Goal: Transaction & Acquisition: Book appointment/travel/reservation

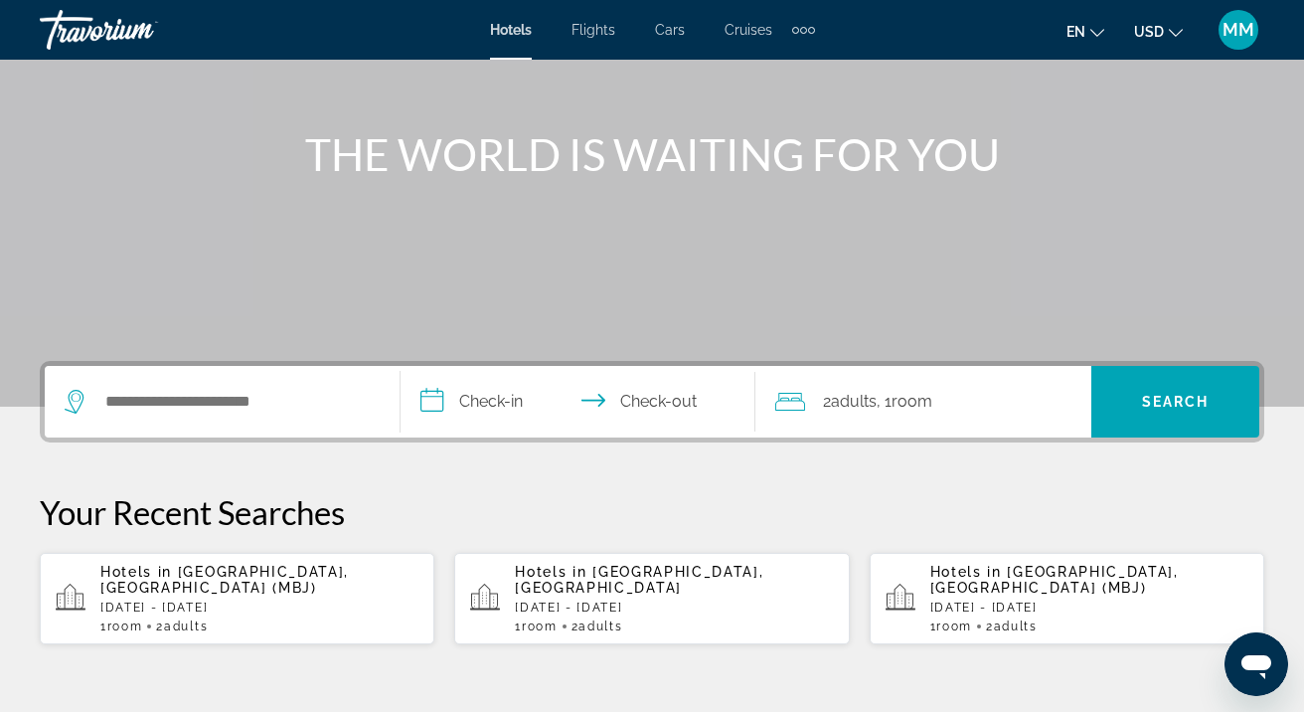
scroll to position [191, 0]
click at [603, 29] on span "Flights" at bounding box center [593, 30] width 44 height 16
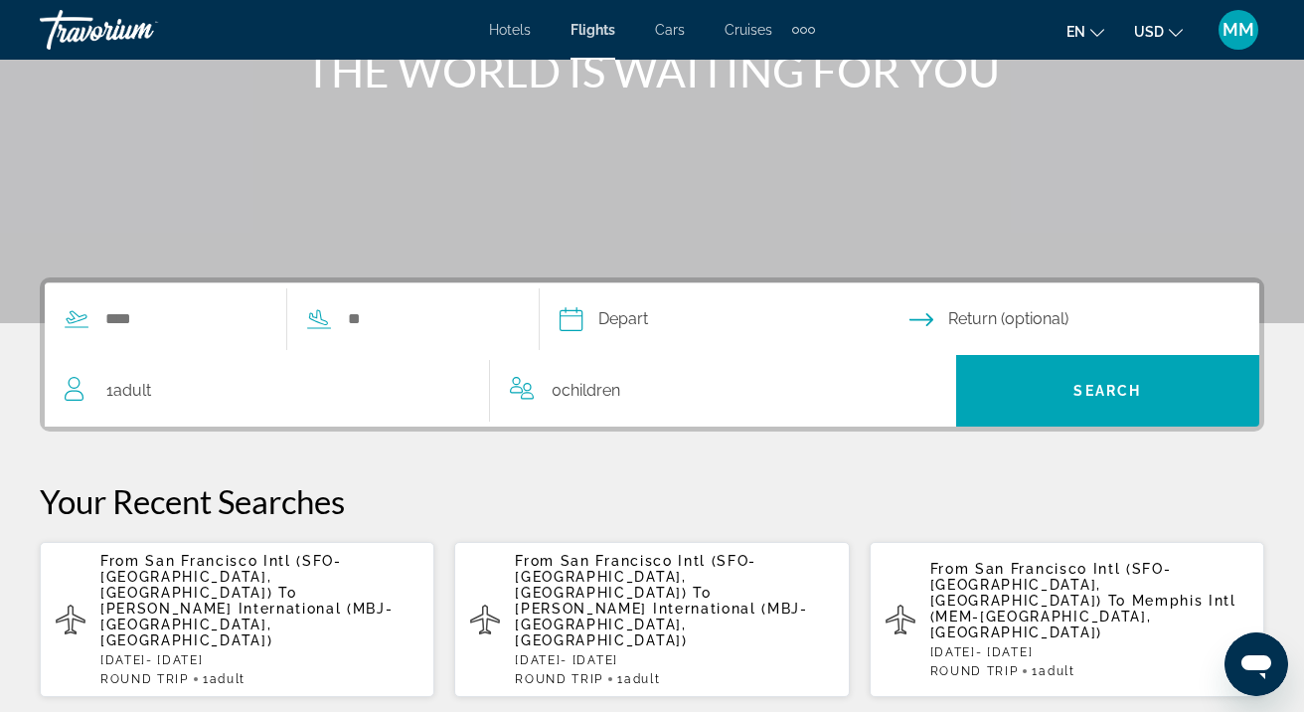
scroll to position [292, 0]
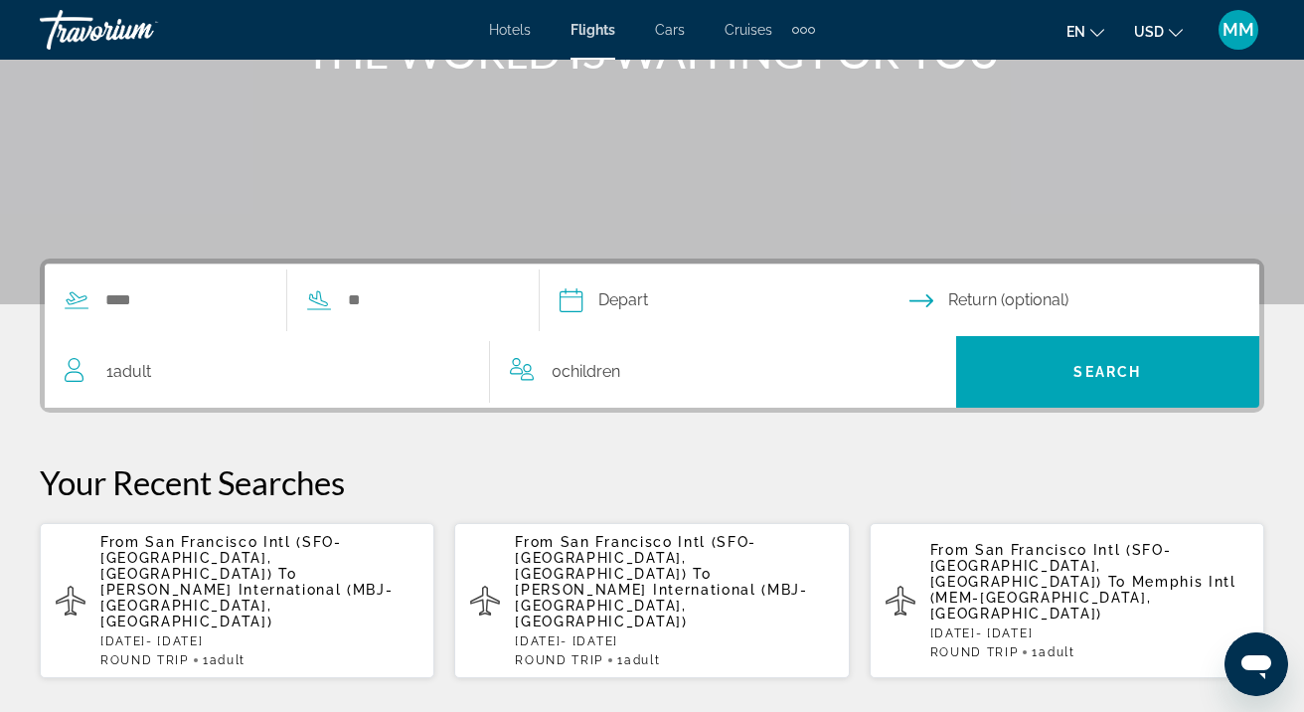
click at [198, 581] on span "Sangster International (MBJ-Montego Bay, Jamaica)" at bounding box center [246, 605] width 292 height 48
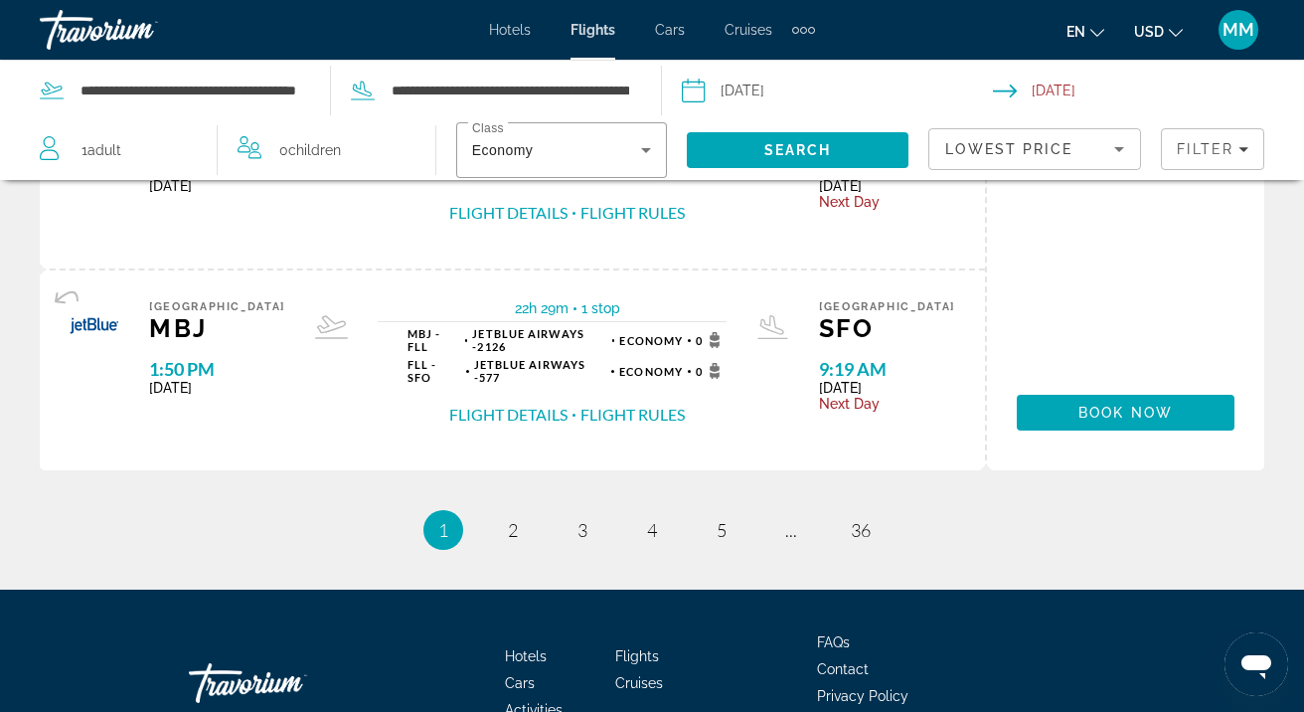
scroll to position [2305, 0]
